Goal: Task Accomplishment & Management: Use online tool/utility

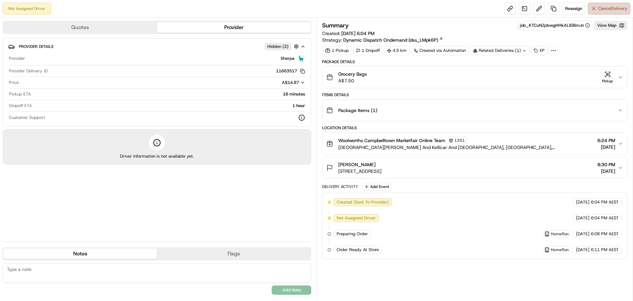
click at [613, 11] on span "Cancel Delivery" at bounding box center [612, 9] width 29 height 6
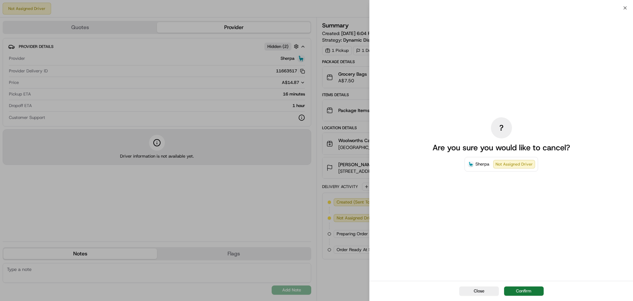
click at [531, 291] on button "Confirm" at bounding box center [524, 290] width 40 height 9
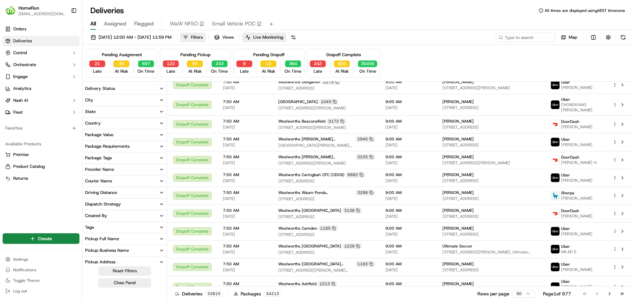
scroll to position [709, 0]
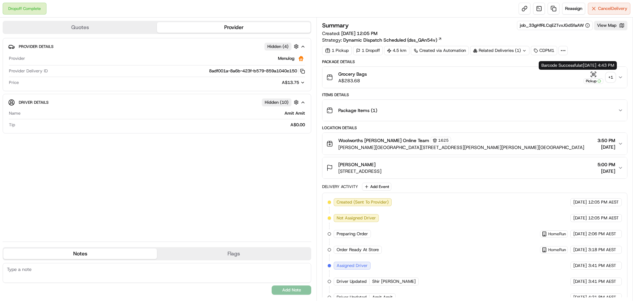
click at [615, 75] on div "+ 1" at bounding box center [610, 77] width 9 height 9
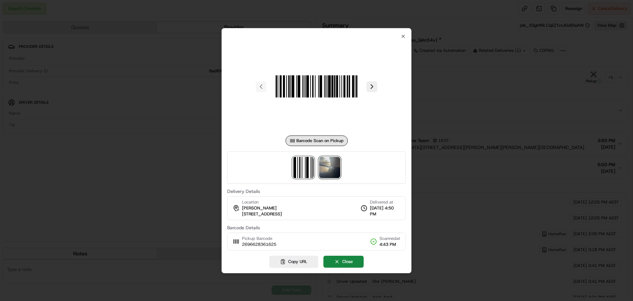
click at [335, 165] on img at bounding box center [329, 167] width 21 height 21
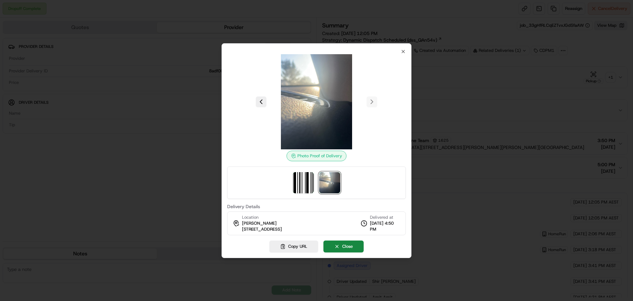
click at [397, 56] on div "Photo Proof of Delivery Delivery Details Location Hayley Stevenson 65 Rafter Pd…" at bounding box center [316, 142] width 179 height 186
click at [404, 50] on icon "button" at bounding box center [403, 51] width 5 height 5
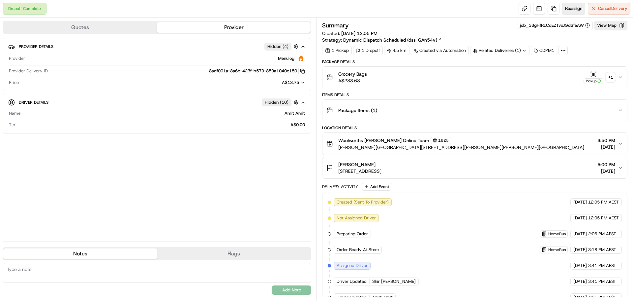
click at [576, 11] on span "Reassign" at bounding box center [573, 9] width 17 height 6
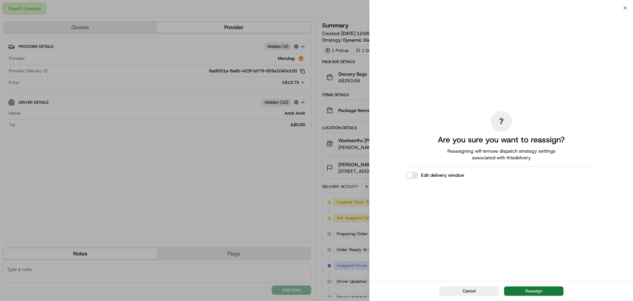
click at [543, 290] on button "Reassign" at bounding box center [533, 290] width 59 height 9
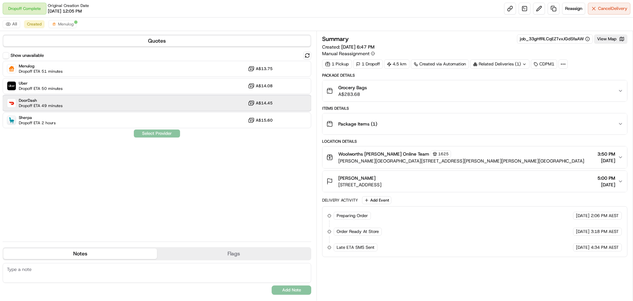
click at [47, 102] on span "DoorDash" at bounding box center [41, 100] width 44 height 5
click at [162, 139] on div "Show unavailable Menulog Dropoff ETA 51 minutes A$13.75 Uber Dropoff ETA 50 min…" at bounding box center [157, 143] width 309 height 184
click at [168, 132] on button "Assign Provider" at bounding box center [157, 133] width 47 height 8
